Goal: Information Seeking & Learning: Find contact information

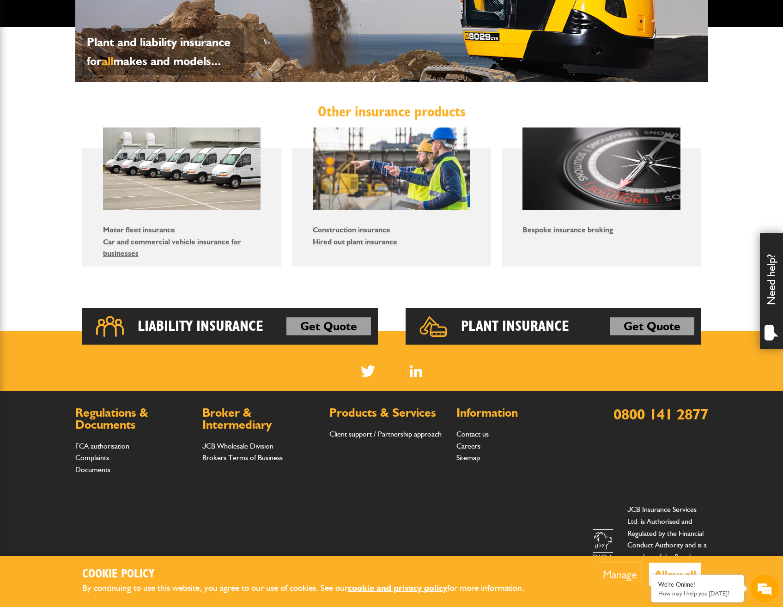
scroll to position [460, 0]
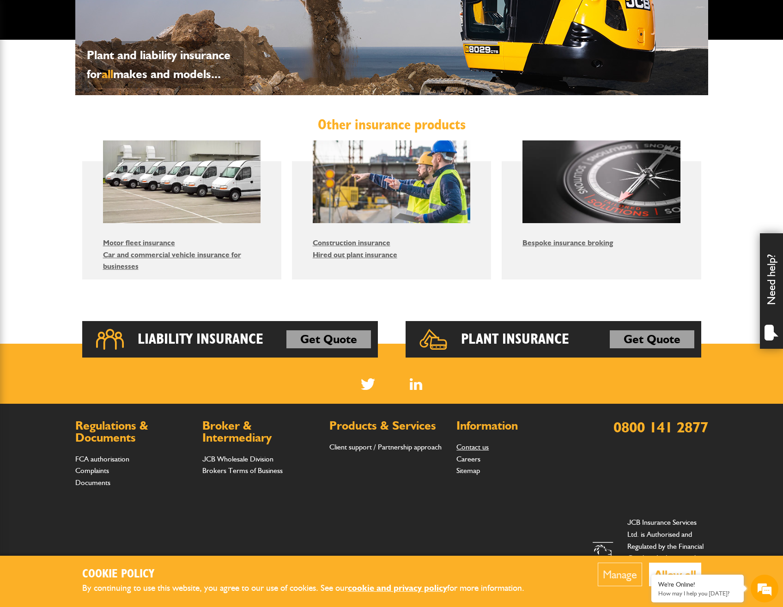
click at [465, 449] on link "Contact us" at bounding box center [473, 447] width 32 height 9
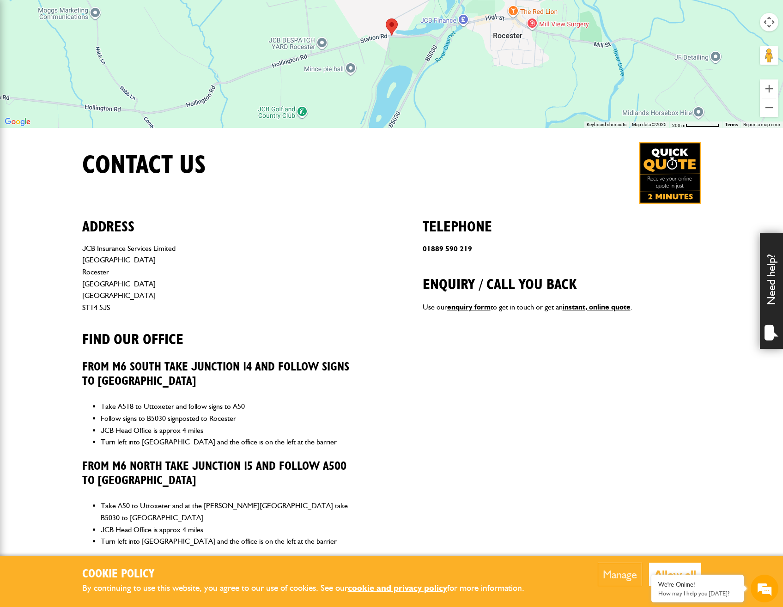
drag, startPoint x: 441, startPoint y: 248, endPoint x: 398, endPoint y: 320, distance: 83.8
click at [398, 320] on div "Address JCB Insurance Services Limited [STREET_ADDRESS] Find our office From [G…" at bounding box center [391, 434] width 619 height 460
drag, startPoint x: 483, startPoint y: 254, endPoint x: 421, endPoint y: 248, distance: 62.7
click at [421, 248] on div "Address JCB Insurance Services Limited [STREET_ADDRESS] Find our office From [G…" at bounding box center [391, 434] width 619 height 460
copy link "01889 590 219"
